Goal: Information Seeking & Learning: Find contact information

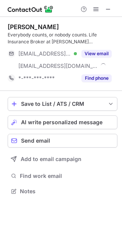
scroll to position [185, 122]
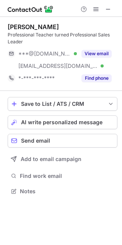
scroll to position [185, 122]
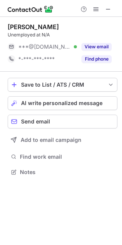
scroll to position [4, 4]
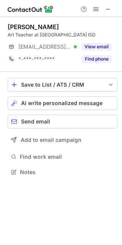
scroll to position [166, 122]
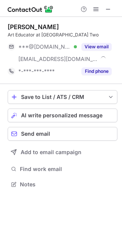
scroll to position [178, 122]
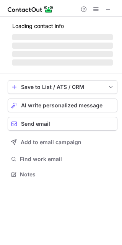
scroll to position [4, 4]
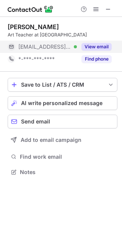
click at [88, 42] on div "View email" at bounding box center [94, 47] width 35 height 12
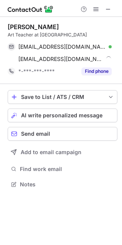
scroll to position [178, 122]
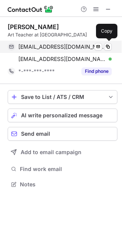
click at [111, 50] on div "apizz325@optonline.net Verified" at bounding box center [64, 46] width 93 height 7
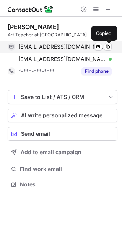
click at [111, 50] on div "apizz325@optonline.net Verified" at bounding box center [64, 46] width 93 height 7
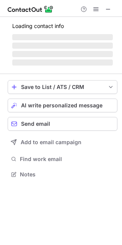
scroll to position [178, 122]
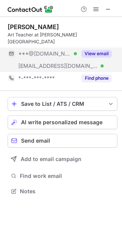
click at [97, 50] on button "View email" at bounding box center [97, 54] width 30 height 8
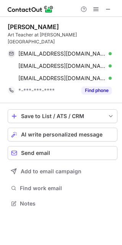
scroll to position [191, 122]
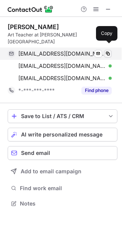
click at [110, 51] on span at bounding box center [108, 54] width 6 height 6
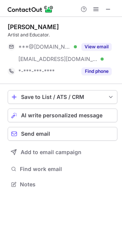
scroll to position [178, 122]
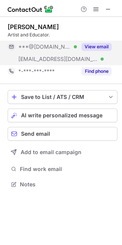
click at [91, 45] on button "View email" at bounding box center [97, 47] width 30 height 8
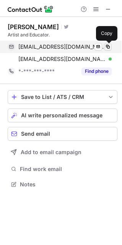
click at [109, 46] on span at bounding box center [108, 47] width 6 height 6
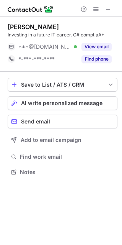
scroll to position [4, 4]
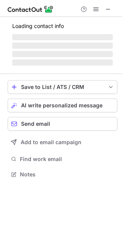
scroll to position [4, 4]
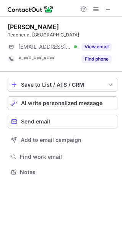
click at [23, 28] on div "Cathy Ormiston" at bounding box center [33, 27] width 51 height 8
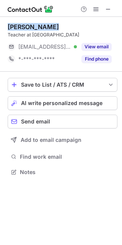
click at [23, 28] on div "Cathy Ormiston" at bounding box center [33, 27] width 51 height 8
copy div "Cathy Ormiston"
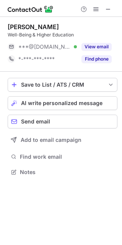
scroll to position [166, 122]
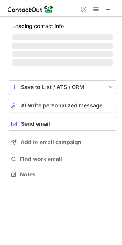
scroll to position [4, 4]
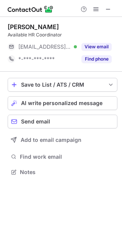
scroll to position [4, 4]
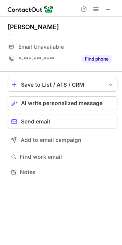
scroll to position [4, 4]
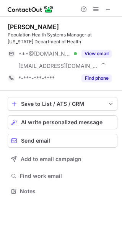
scroll to position [185, 122]
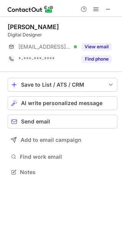
scroll to position [166, 122]
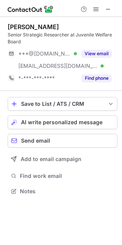
scroll to position [185, 122]
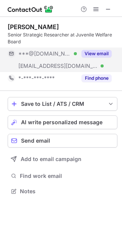
click at [95, 54] on button "View email" at bounding box center [97, 54] width 30 height 8
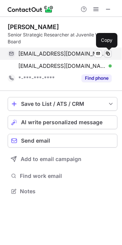
click at [109, 52] on span at bounding box center [108, 54] width 6 height 6
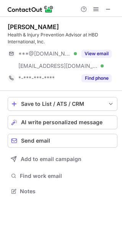
scroll to position [185, 122]
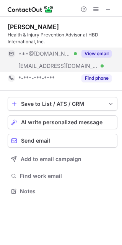
click at [103, 59] on div "View email" at bounding box center [94, 53] width 35 height 12
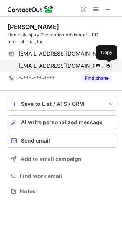
click at [110, 65] on span at bounding box center [108, 66] width 6 height 6
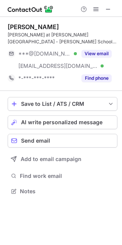
scroll to position [185, 122]
click at [11, 23] on div "Robert Bruce Dean at Rice University - Susanne M. Glasscock School of Continuin…" at bounding box center [63, 54] width 110 height 74
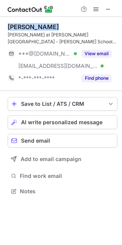
click at [11, 23] on div "Robert Bruce Dean at Rice University - Susanne M. Glasscock School of Continuin…" at bounding box center [63, 54] width 110 height 74
copy div "Robert Bruce"
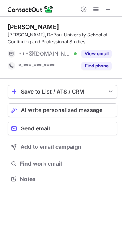
scroll to position [173, 122]
click at [26, 27] on div "[PERSON_NAME]" at bounding box center [33, 27] width 51 height 8
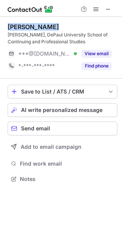
click at [26, 27] on div "[PERSON_NAME]" at bounding box center [33, 27] width 51 height 8
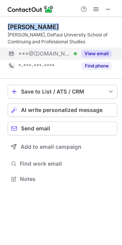
copy div "[PERSON_NAME]"
click at [92, 53] on button "View email" at bounding box center [97, 54] width 30 height 8
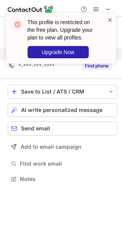
click at [111, 19] on span at bounding box center [110, 20] width 6 height 8
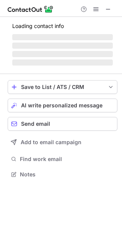
scroll to position [173, 122]
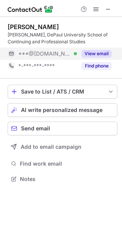
click at [103, 47] on div "View email" at bounding box center [94, 53] width 35 height 12
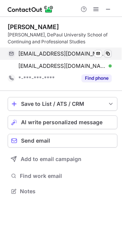
scroll to position [185, 122]
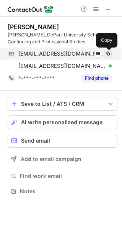
click at [110, 53] on span at bounding box center [108, 54] width 6 height 6
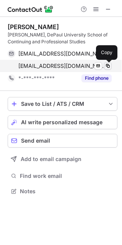
click at [110, 68] on span at bounding box center [108, 66] width 6 height 6
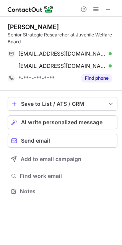
scroll to position [185, 122]
